Goal: Information Seeking & Learning: Learn about a topic

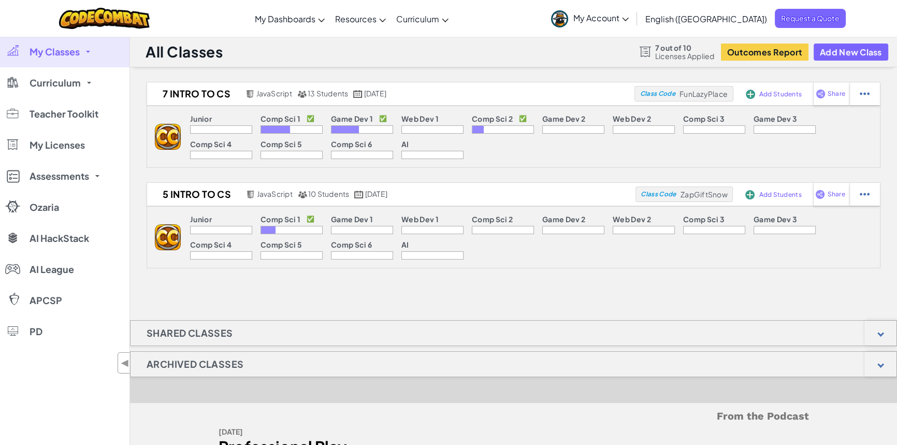
click at [497, 129] on div at bounding box center [503, 129] width 62 height 8
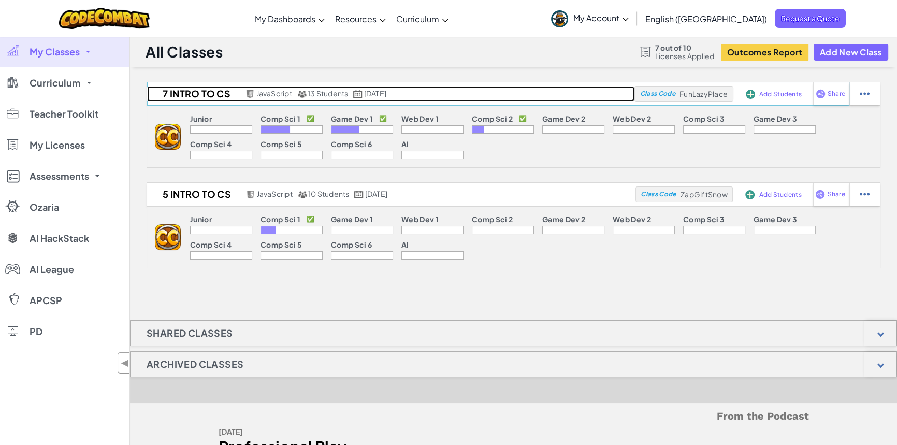
click at [482, 99] on link "7 Intro to CS JavaScript 13 Students [DATE]" at bounding box center [390, 94] width 487 height 16
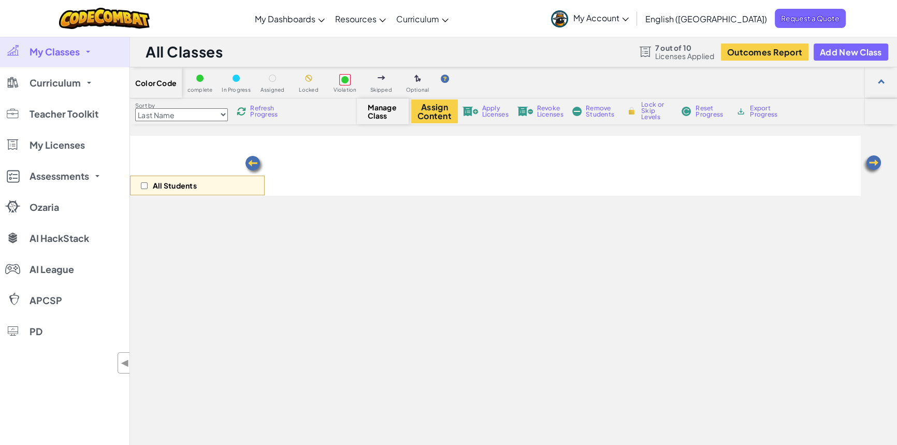
select select "5632661322961295f9428638"
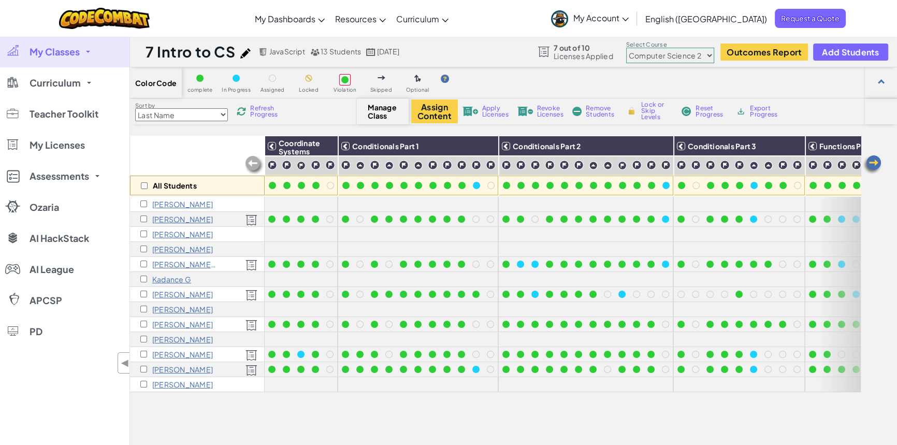
click at [875, 166] on img at bounding box center [872, 164] width 21 height 21
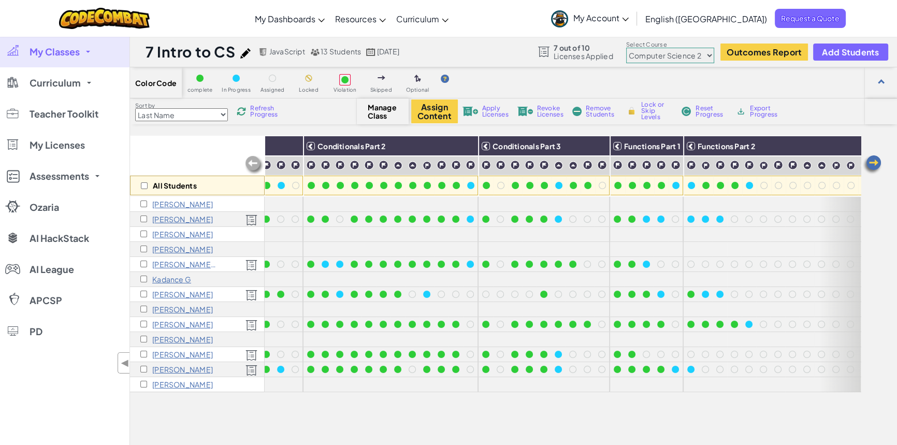
scroll to position [0, 207]
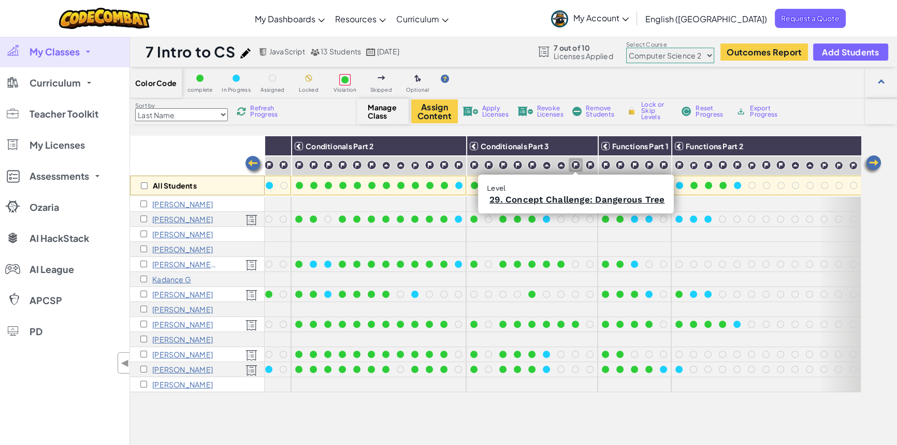
click at [572, 165] on img at bounding box center [576, 165] width 10 height 10
click at [580, 198] on link "29. Concept Challenge: Dangerous Tree" at bounding box center [577, 199] width 176 height 10
